Goal: Task Accomplishment & Management: Manage account settings

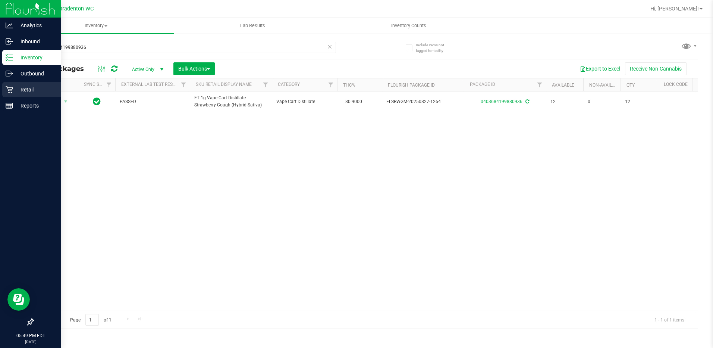
click at [16, 92] on p "Retail" at bounding box center [35, 89] width 45 height 9
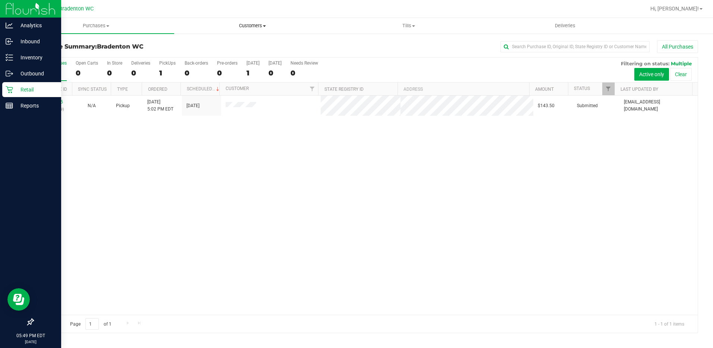
click at [246, 25] on span "Customers" at bounding box center [253, 25] width 156 height 7
click at [408, 24] on span "Tills" at bounding box center [409, 25] width 156 height 7
click at [377, 50] on li "Reconcile e-payments" at bounding box center [409, 54] width 156 height 9
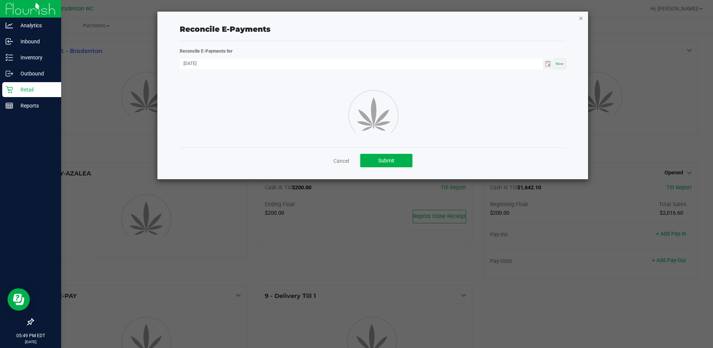
click at [580, 18] on icon "button" at bounding box center [580, 17] width 5 height 9
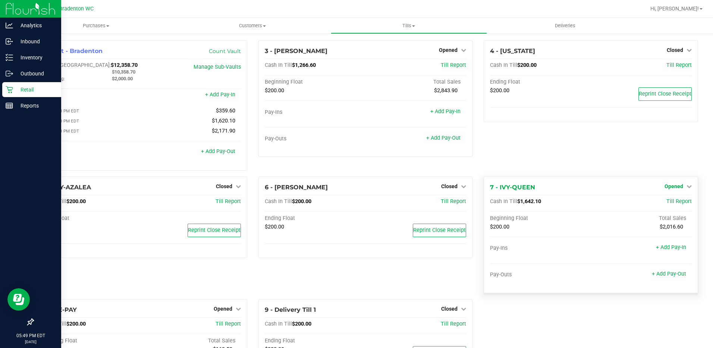
click at [665, 188] on span "Opened" at bounding box center [674, 186] width 19 height 6
click at [665, 203] on link "Close Till" at bounding box center [675, 201] width 20 height 6
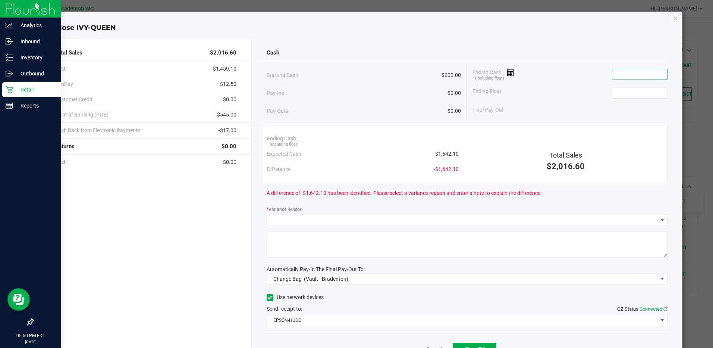
click at [628, 73] on input at bounding box center [639, 74] width 55 height 10
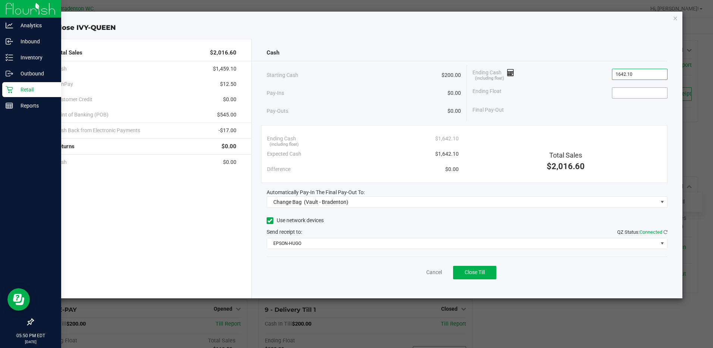
type input "$1,642.10"
click at [624, 98] on span at bounding box center [640, 92] width 56 height 11
click at [624, 95] on input at bounding box center [639, 93] width 55 height 10
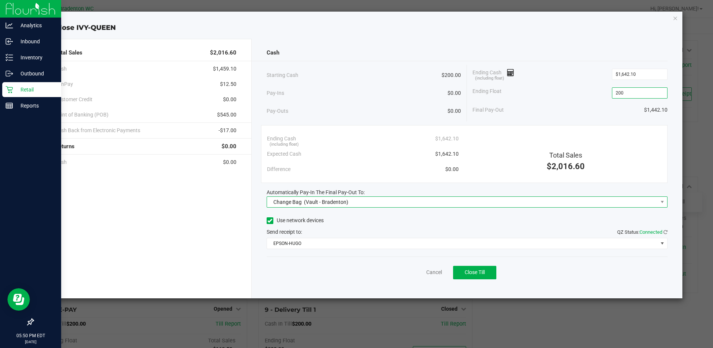
type input "$200.00"
click at [315, 200] on span "(Vault - Bradenton)" at bounding box center [326, 202] width 44 height 6
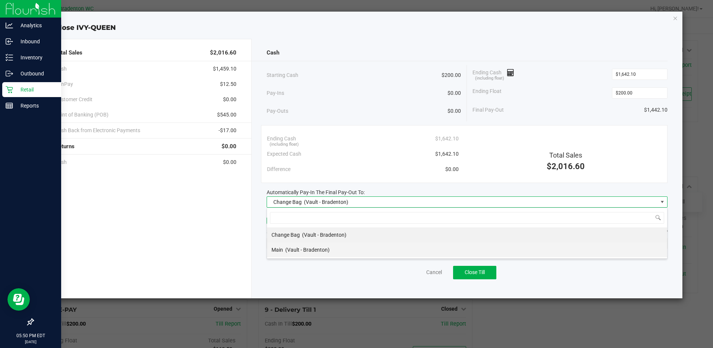
click at [339, 250] on li "Main (Vault - Bradenton)" at bounding box center [467, 249] width 400 height 15
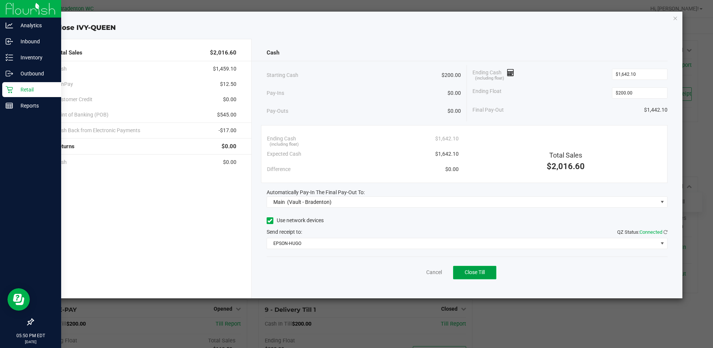
click at [485, 272] on span "Close Till" at bounding box center [475, 272] width 20 height 6
drag, startPoint x: 675, startPoint y: 19, endPoint x: 635, endPoint y: 36, distance: 43.3
click at [675, 19] on icon "button" at bounding box center [675, 17] width 5 height 9
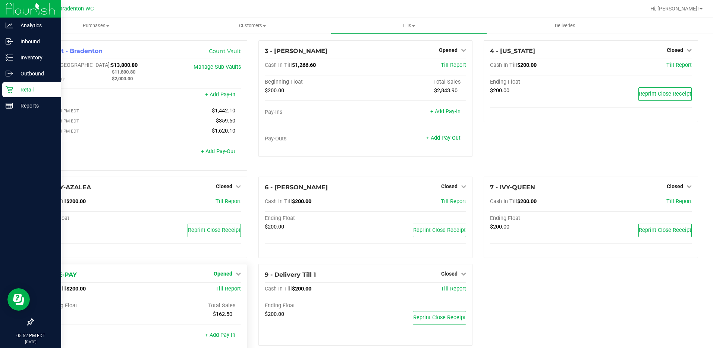
click at [224, 276] on span "Opened" at bounding box center [223, 273] width 19 height 6
click at [225, 291] on link "Close Till" at bounding box center [224, 289] width 20 height 6
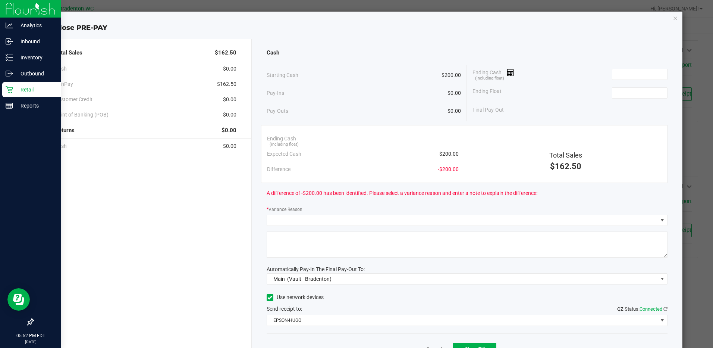
drag, startPoint x: 629, startPoint y: 66, endPoint x: 613, endPoint y: 85, distance: 24.9
click at [618, 79] on div "Ending Cash (including float)" at bounding box center [570, 74] width 195 height 19
click at [613, 74] on input at bounding box center [639, 74] width 55 height 10
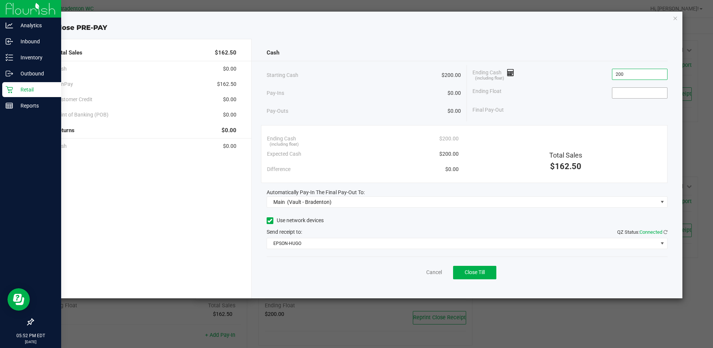
type input "$200.00"
click at [631, 94] on input at bounding box center [639, 93] width 55 height 10
type input "$200.00"
click at [484, 267] on button "Close Till" at bounding box center [474, 272] width 43 height 13
click at [675, 21] on icon "button" at bounding box center [675, 17] width 5 height 9
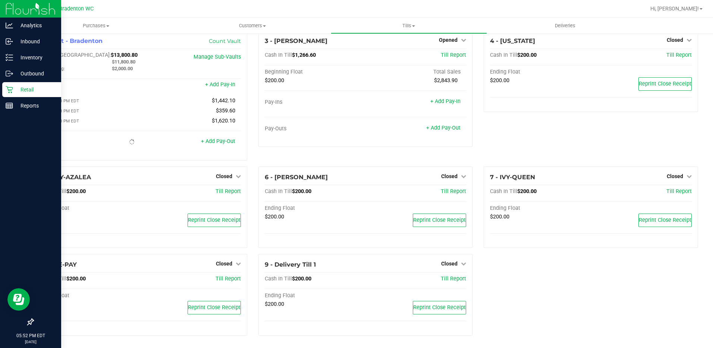
scroll to position [13, 0]
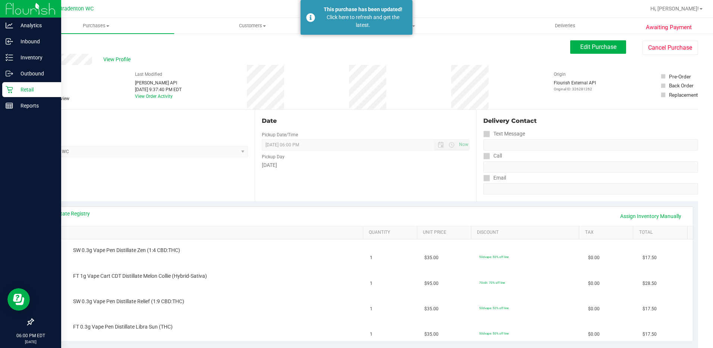
click at [7, 88] on icon at bounding box center [9, 89] width 7 height 7
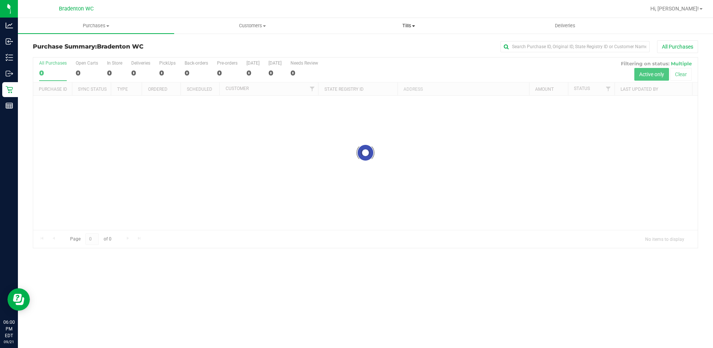
click at [403, 23] on span "Tills" at bounding box center [409, 25] width 156 height 7
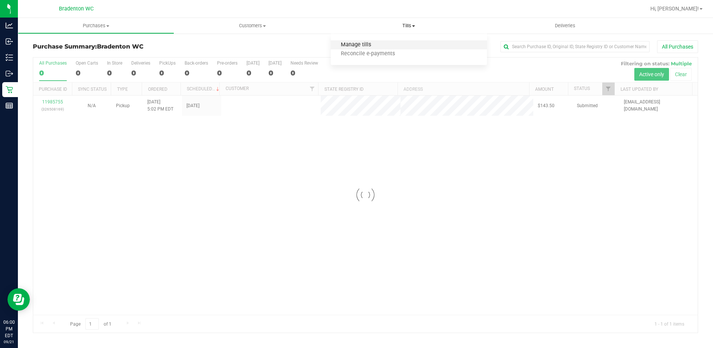
click at [365, 43] on span "Manage tills" at bounding box center [356, 45] width 50 height 6
click at [362, 44] on span "Manage tills" at bounding box center [356, 45] width 50 height 6
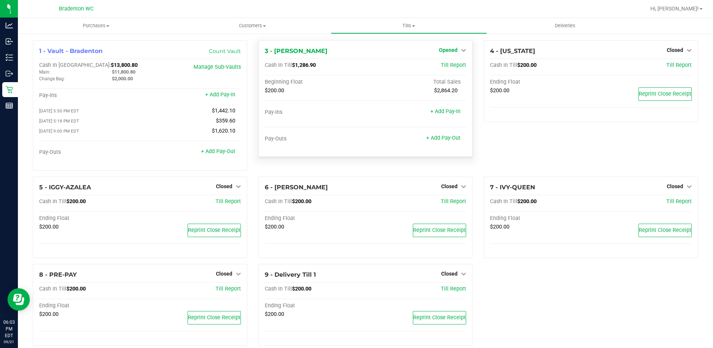
click at [461, 48] on icon at bounding box center [463, 49] width 5 height 5
click at [442, 61] on div "Close Till" at bounding box center [449, 65] width 55 height 9
click at [439, 66] on link "Close Till" at bounding box center [449, 66] width 20 height 6
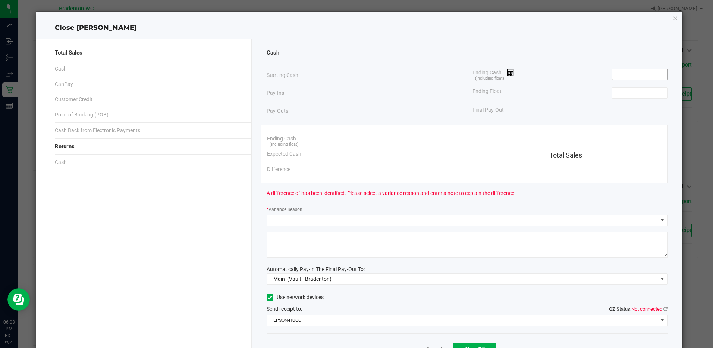
click at [648, 75] on input at bounding box center [639, 74] width 55 height 10
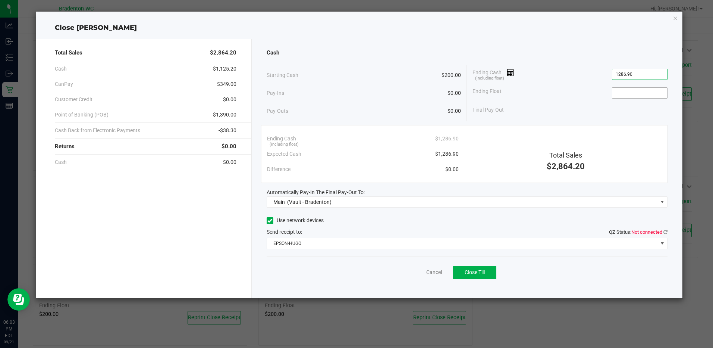
type input "$1,286.90"
click at [649, 94] on input at bounding box center [639, 93] width 55 height 10
type input "$200.00"
click at [568, 108] on div "Final Pay-Out $1,086.90" at bounding box center [570, 109] width 195 height 15
click at [658, 232] on span "Not connected" at bounding box center [646, 232] width 31 height 6
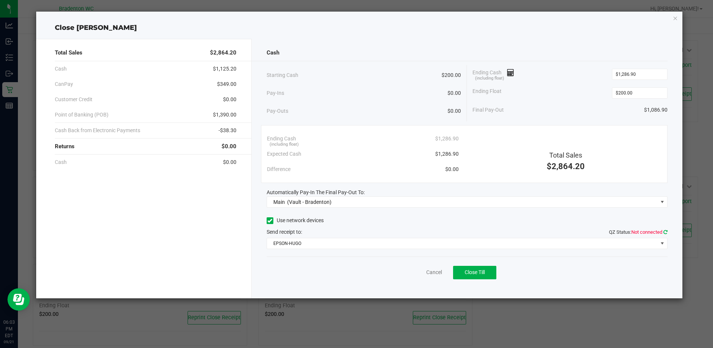
click at [665, 229] on icon at bounding box center [665, 231] width 4 height 5
click at [485, 276] on button "Close Till" at bounding box center [474, 272] width 43 height 13
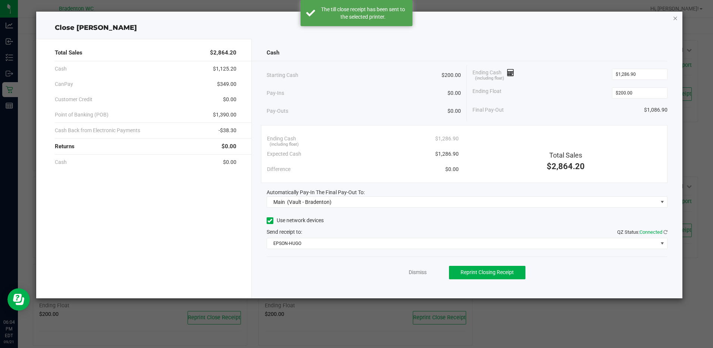
click at [675, 16] on icon "button" at bounding box center [675, 17] width 5 height 9
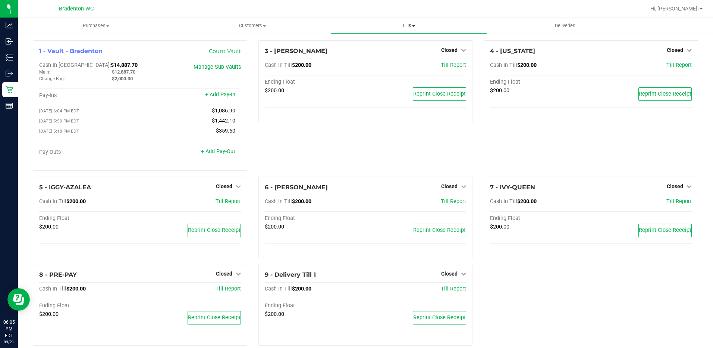
click at [412, 26] on span at bounding box center [413, 25] width 3 height 1
click at [383, 56] on span "Reconcile e-payments" at bounding box center [368, 54] width 74 height 6
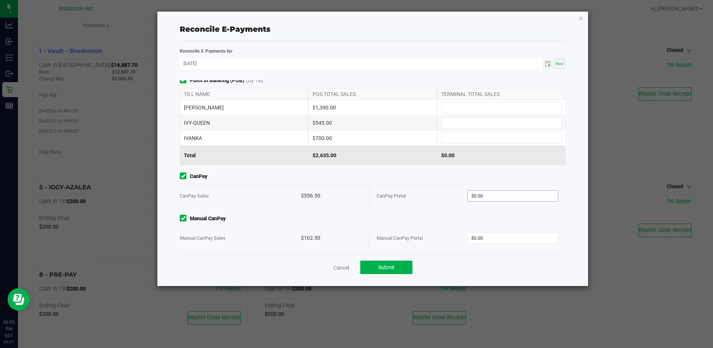
scroll to position [6, 0]
click at [484, 200] on div "CanPay Portal $0.00" at bounding box center [468, 193] width 182 height 23
click at [489, 193] on input "0" at bounding box center [513, 194] width 90 height 10
type input "$556.50"
click at [502, 234] on input "0" at bounding box center [513, 236] width 90 height 10
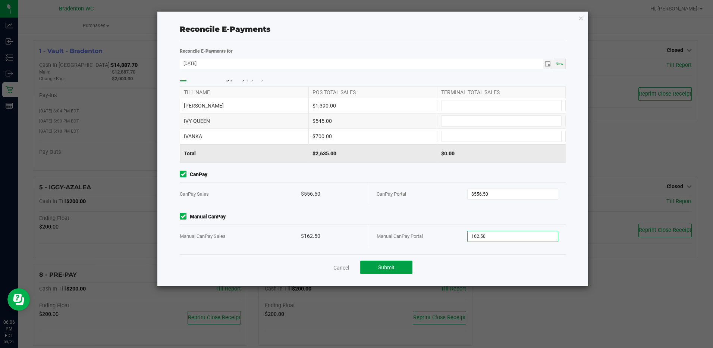
type input "$162.50"
click at [390, 268] on span "Submit" at bounding box center [386, 267] width 16 height 6
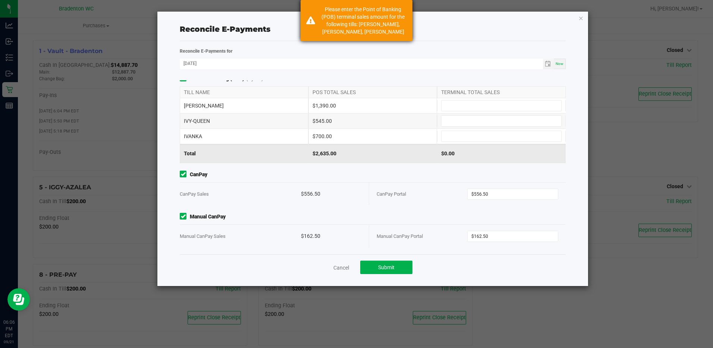
click at [370, 19] on span "Please enter the Point of Banking (POB) terminal sales amount for the following…" at bounding box center [362, 20] width 83 height 28
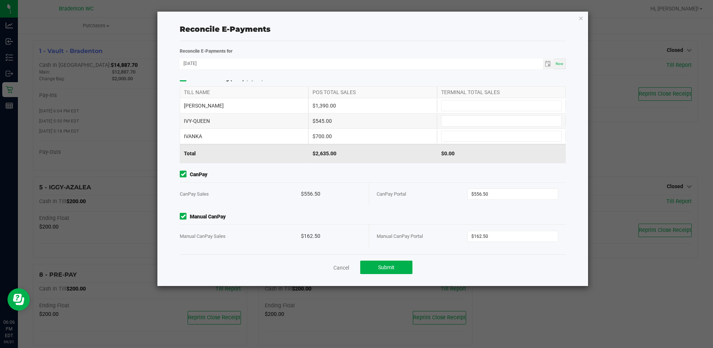
scroll to position [0, 0]
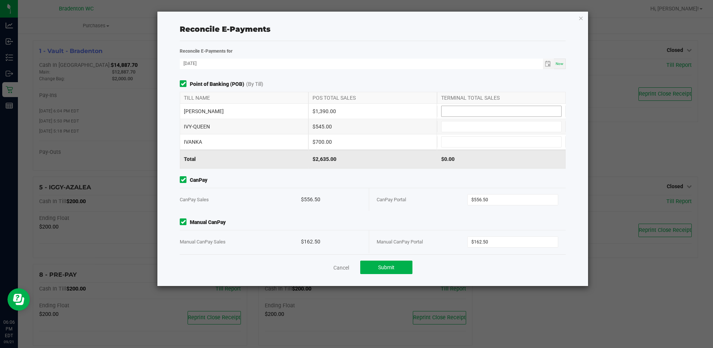
click at [486, 116] on input at bounding box center [502, 111] width 120 height 10
type input "$1,390.00"
click at [486, 127] on input at bounding box center [502, 126] width 120 height 10
type input "$545.00"
click at [486, 142] on input at bounding box center [502, 141] width 120 height 10
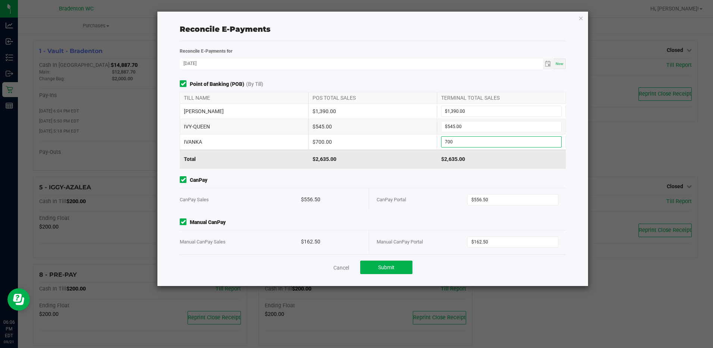
scroll to position [6, 0]
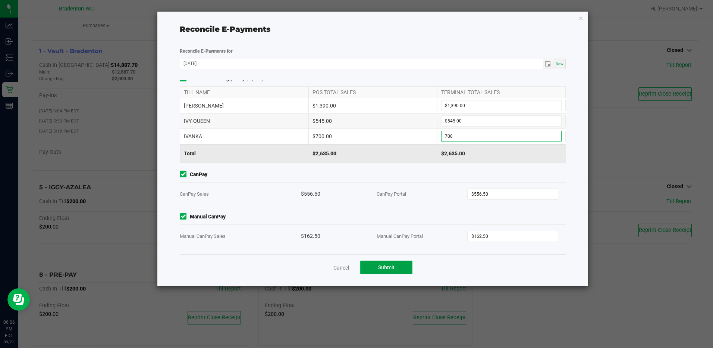
type input "$700.00"
click at [395, 270] on button "Submit" at bounding box center [386, 266] width 52 height 13
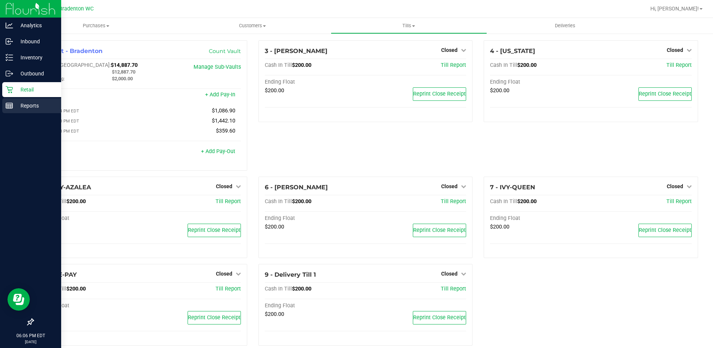
click at [14, 102] on p "Reports" at bounding box center [35, 105] width 45 height 9
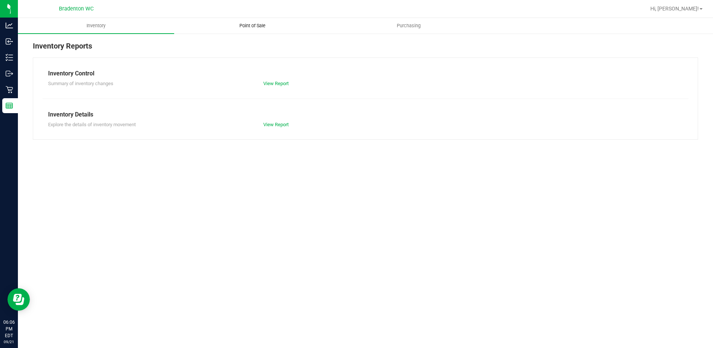
click at [255, 23] on span "Point of Sale" at bounding box center [252, 25] width 46 height 7
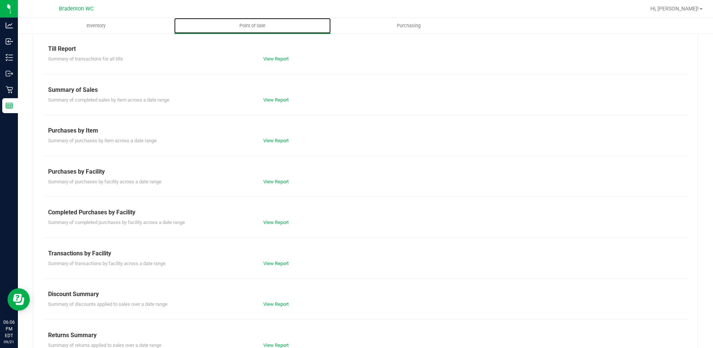
scroll to position [44, 0]
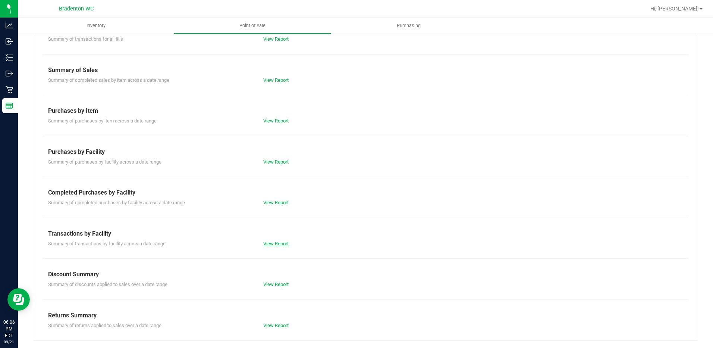
click at [280, 243] on link "View Report" at bounding box center [275, 244] width 25 height 6
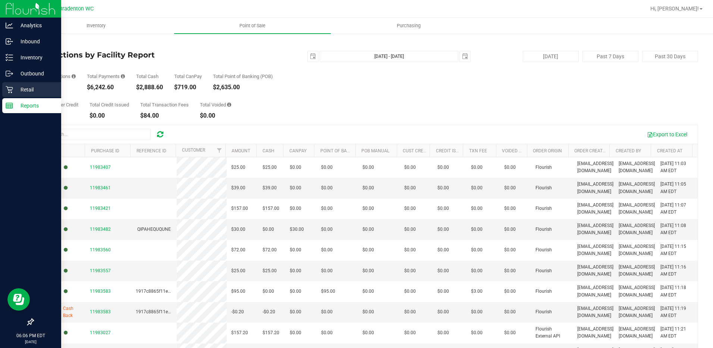
click at [10, 90] on icon at bounding box center [9, 89] width 7 height 7
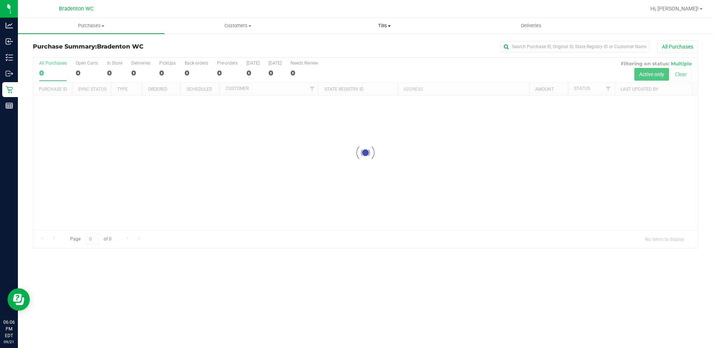
click at [377, 25] on span "Tills" at bounding box center [385, 25] width 146 height 7
click at [343, 41] on li "Manage tills" at bounding box center [384, 45] width 147 height 9
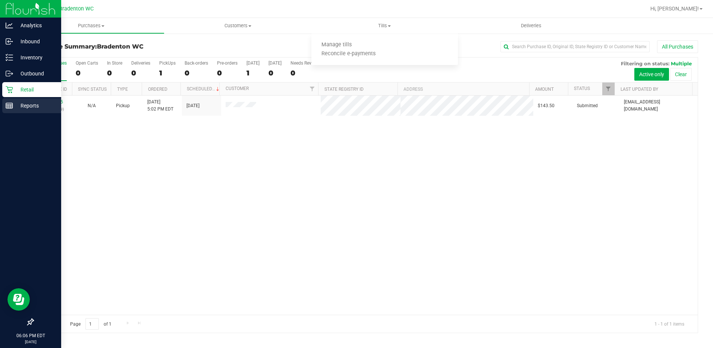
click at [20, 108] on p "Reports" at bounding box center [35, 105] width 45 height 9
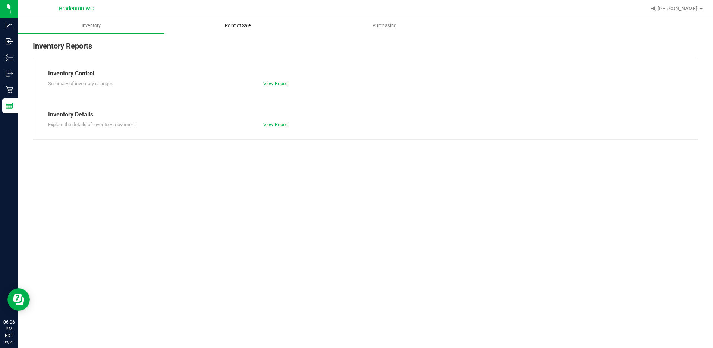
click at [243, 29] on span "Point of Sale" at bounding box center [238, 25] width 46 height 7
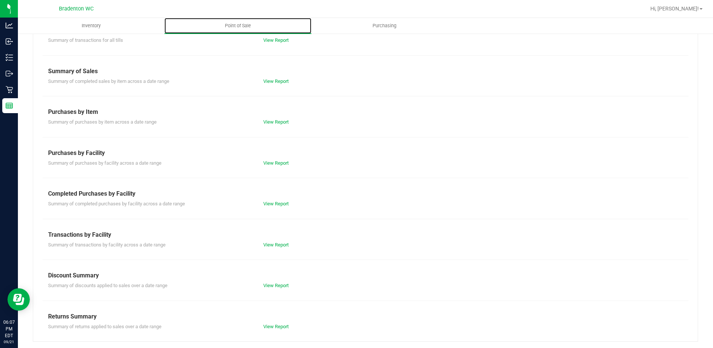
scroll to position [44, 0]
click at [268, 245] on link "View Report" at bounding box center [275, 244] width 25 height 6
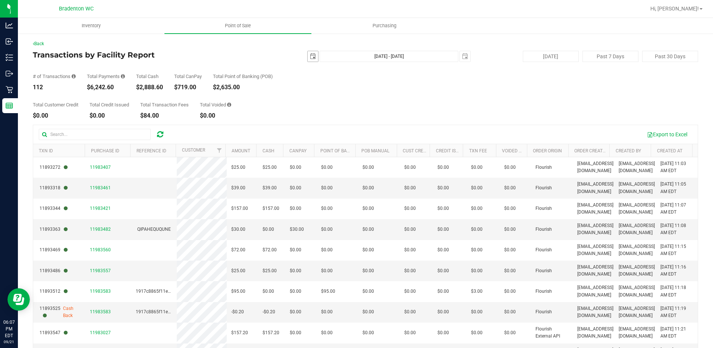
click at [312, 54] on span "select" at bounding box center [313, 56] width 6 height 6
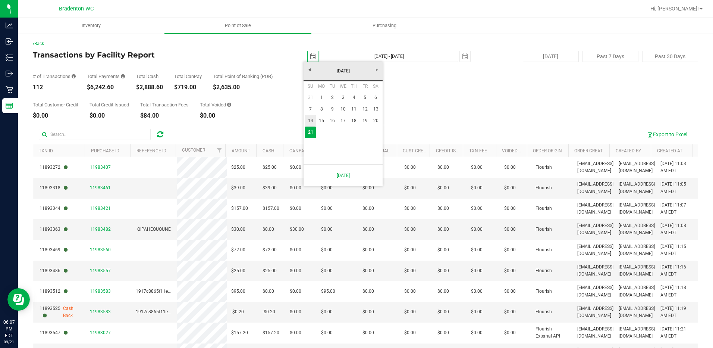
click at [314, 123] on link "14" at bounding box center [310, 121] width 11 height 12
type input "[DATE]"
type input "[DATE] - [DATE]"
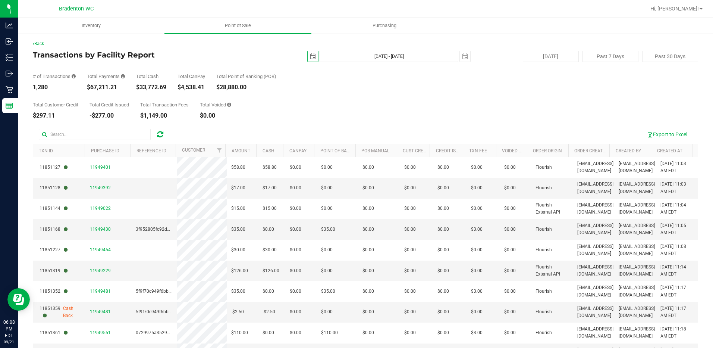
click at [310, 57] on span "select" at bounding box center [313, 56] width 6 height 6
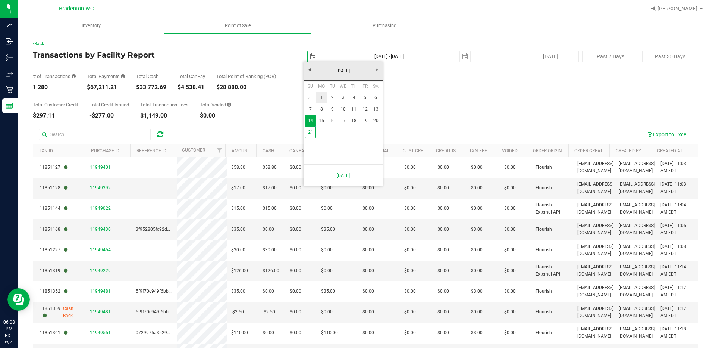
click at [318, 95] on link "1" at bounding box center [321, 98] width 11 height 12
type input "[DATE]"
type input "[DATE] - [DATE]"
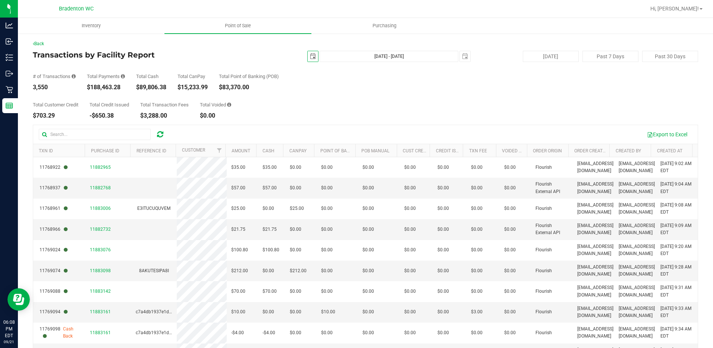
click at [310, 57] on span "select" at bounding box center [313, 56] width 6 height 6
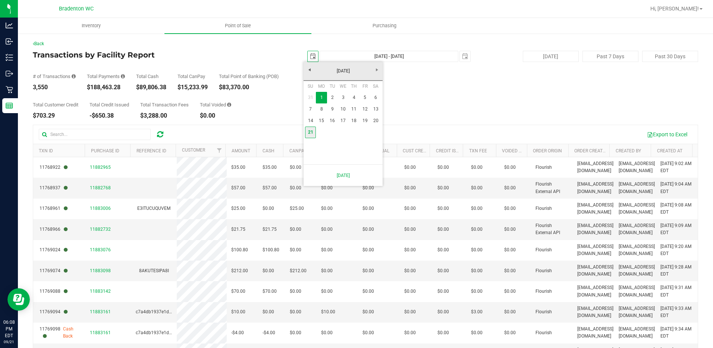
click at [313, 135] on link "21" at bounding box center [310, 132] width 11 height 12
type input "[DATE]"
type input "[DATE] - [DATE]"
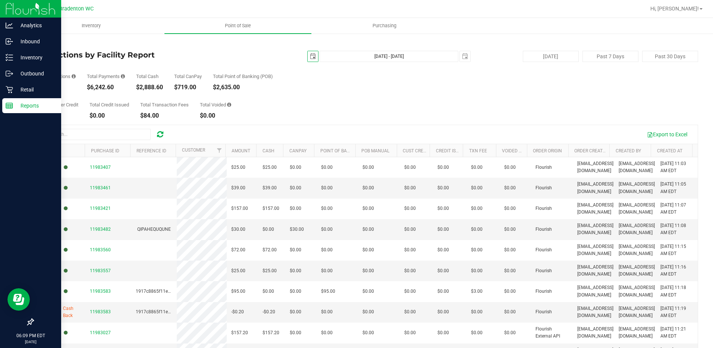
click at [21, 104] on p "Reports" at bounding box center [35, 105] width 45 height 9
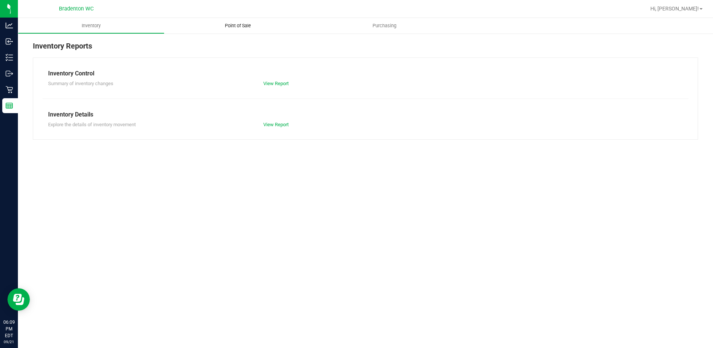
click at [238, 26] on span "Point of Sale" at bounding box center [238, 25] width 46 height 7
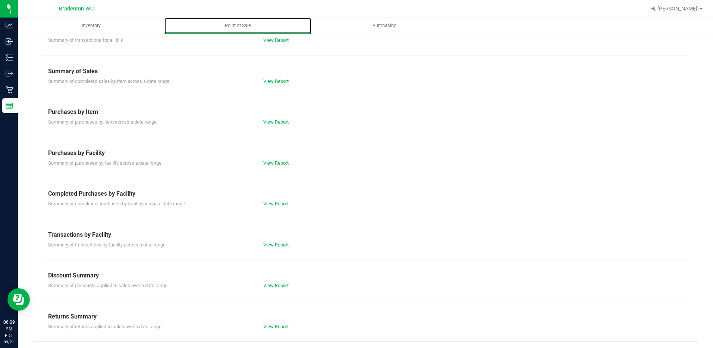
scroll to position [44, 0]
click at [274, 202] on link "View Report" at bounding box center [275, 203] width 25 height 6
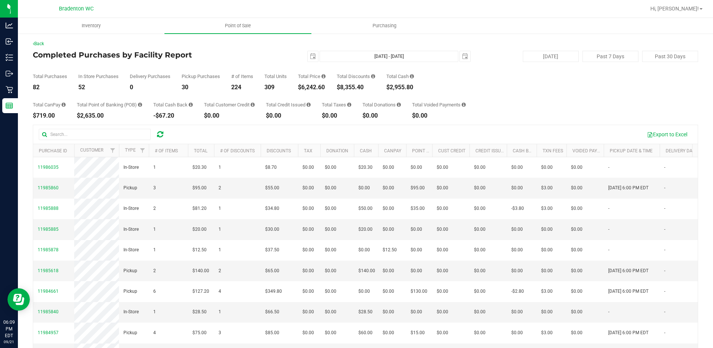
click at [41, 40] on div "Back Completed Purchases by Facility Report [DATE] [DATE] - [DATE] [DATE] [DATE…" at bounding box center [365, 217] width 695 height 369
click at [41, 43] on link "Back" at bounding box center [38, 43] width 11 height 5
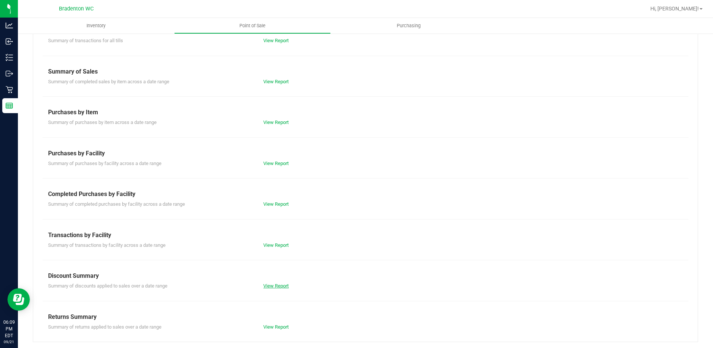
scroll to position [44, 0]
click at [276, 244] on link "View Report" at bounding box center [275, 244] width 25 height 6
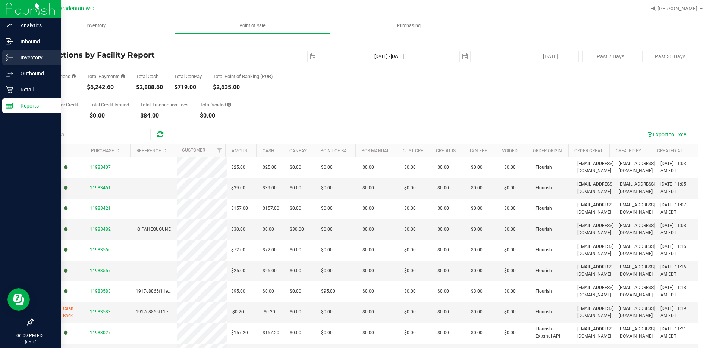
click at [13, 53] on div "Inventory" at bounding box center [31, 57] width 59 height 15
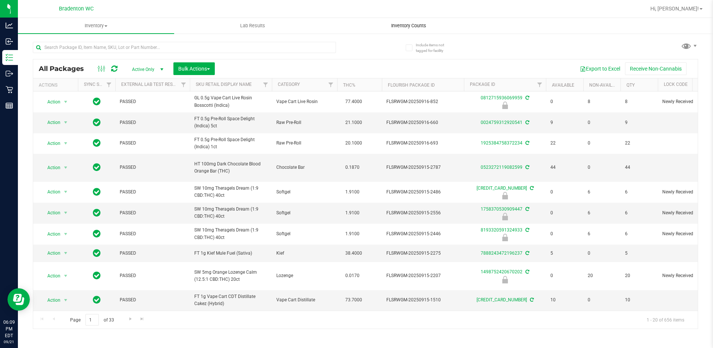
click at [410, 27] on span "Inventory Counts" at bounding box center [408, 25] width 55 height 7
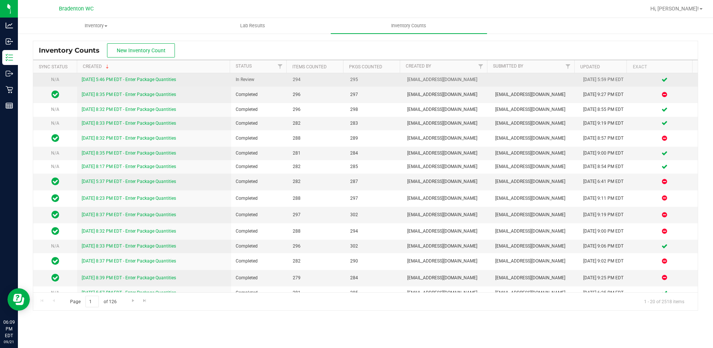
click at [99, 80] on link "[DATE] 5:46 PM EDT - Enter Package Quantities" at bounding box center [129, 79] width 94 height 5
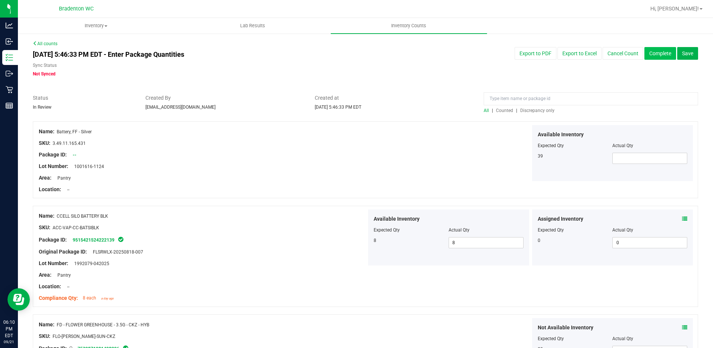
click at [657, 51] on button "Complete" at bounding box center [660, 53] width 32 height 13
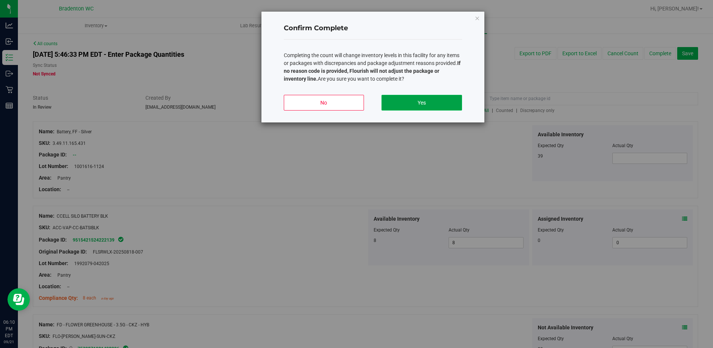
click at [398, 106] on button "Yes" at bounding box center [422, 103] width 80 height 16
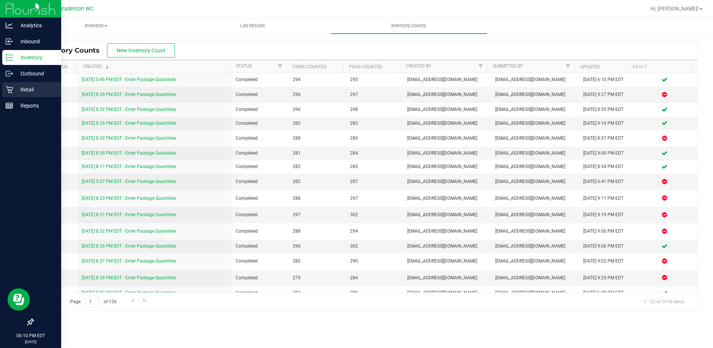
click at [10, 94] on div "Retail" at bounding box center [31, 89] width 59 height 15
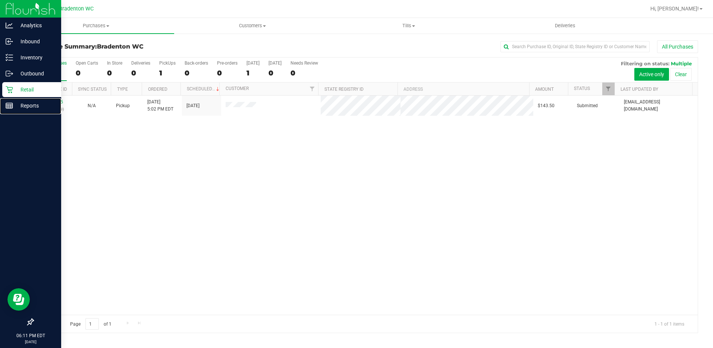
click at [22, 105] on p "Reports" at bounding box center [35, 105] width 45 height 9
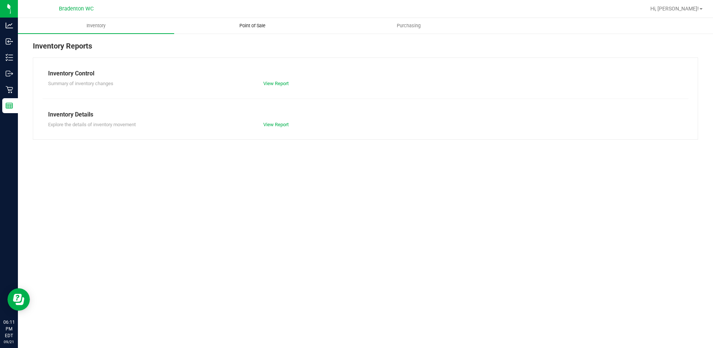
click at [252, 31] on uib-tab-heading "Point of Sale" at bounding box center [253, 25] width 156 height 15
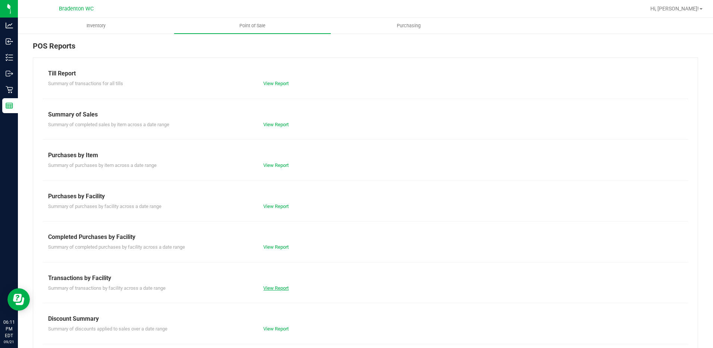
click at [272, 290] on link "View Report" at bounding box center [275, 288] width 25 height 6
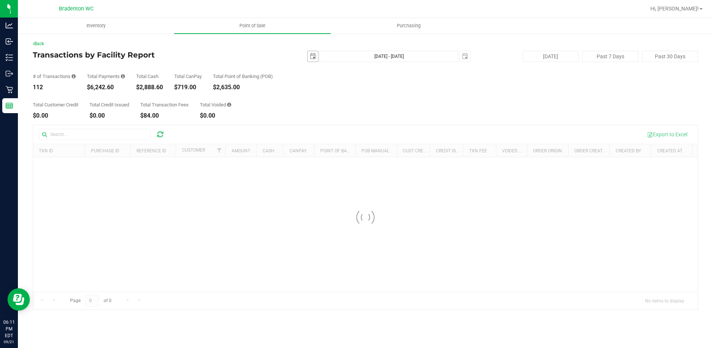
click at [316, 56] on span "select" at bounding box center [313, 56] width 6 height 6
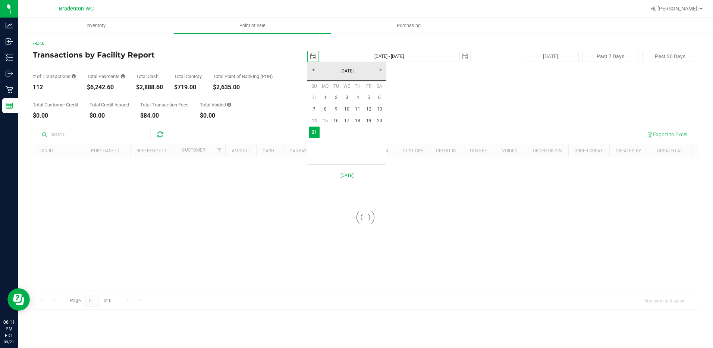
scroll to position [0, 19]
click at [314, 118] on link "14" at bounding box center [314, 121] width 11 height 12
type input "[DATE]"
type input "[DATE] - [DATE]"
